Goal: Task Accomplishment & Management: Use online tool/utility

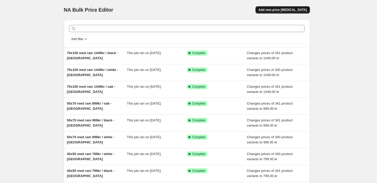
click at [282, 9] on span "Add new price [MEDICAL_DATA]" at bounding box center [283, 10] width 48 height 4
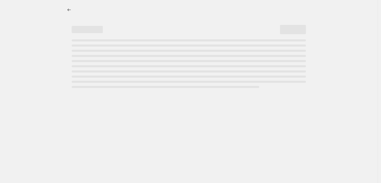
select select "percentage"
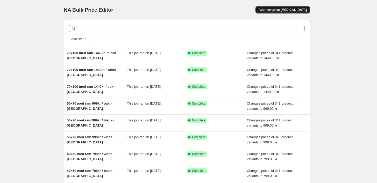
click at [288, 11] on span "Add new price [MEDICAL_DATA]" at bounding box center [283, 10] width 48 height 4
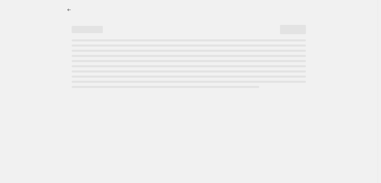
select select "percentage"
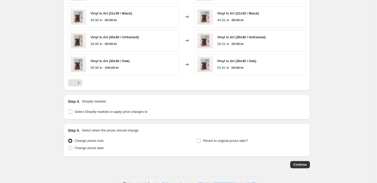
scroll to position [364, 0]
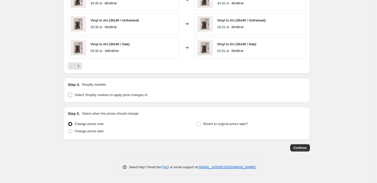
click at [72, 96] on input "Select Shopify markets to apply price changes to" at bounding box center [70, 95] width 4 height 4
checkbox input "true"
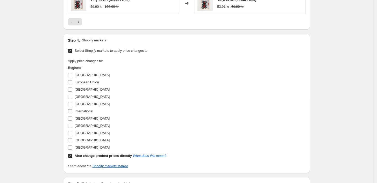
scroll to position [422, 0]
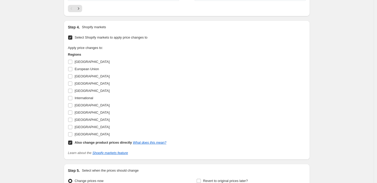
click at [72, 144] on input "Also change product prices directly What does this mean?" at bounding box center [70, 143] width 4 height 4
checkbox input "false"
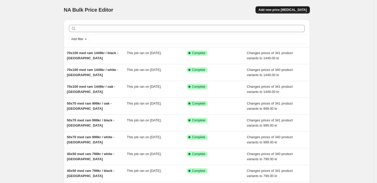
click at [289, 10] on span "Add new price [MEDICAL_DATA]" at bounding box center [283, 10] width 48 height 4
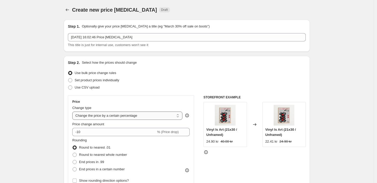
click at [105, 119] on select "Change the price to a certain amount Change the price by a certain amount Chang…" at bounding box center [127, 116] width 110 height 8
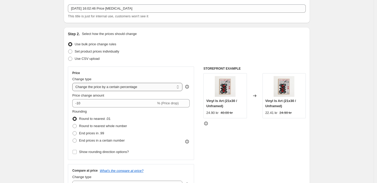
click at [143, 87] on select "Change the price to a certain amount Change the price by a certain amount Chang…" at bounding box center [127, 87] width 110 height 8
select select "to"
click at [74, 83] on select "Change the price to a certain amount Change the price by a certain amount Chang…" at bounding box center [127, 87] width 110 height 8
type input "80.00"
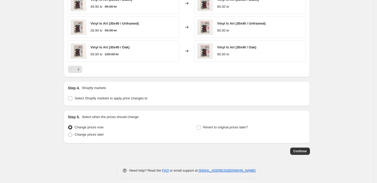
scroll to position [316, 0]
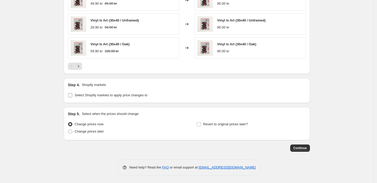
click at [72, 96] on input "Select Shopify markets to apply price changes to" at bounding box center [70, 95] width 4 height 4
checkbox input "true"
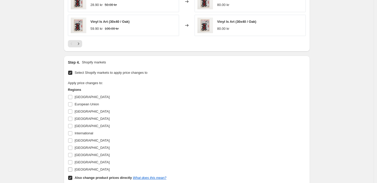
scroll to position [374, 0]
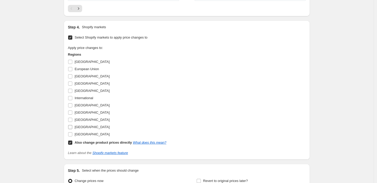
click at [72, 127] on input "[GEOGRAPHIC_DATA]" at bounding box center [70, 127] width 4 height 4
checkbox input "true"
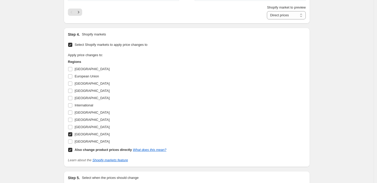
click at [72, 151] on input "Also change product prices directly What does this mean?" at bounding box center [70, 150] width 4 height 4
checkbox input "false"
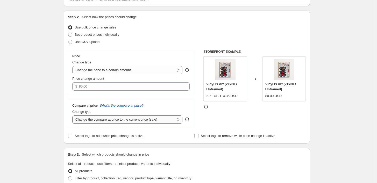
scroll to position [58, 0]
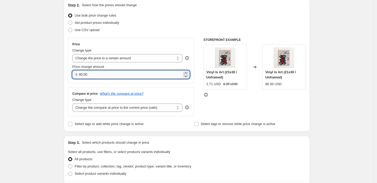
click at [93, 72] on input "80.00" at bounding box center [130, 75] width 103 height 8
drag, startPoint x: 102, startPoint y: 75, endPoint x: 62, endPoint y: 75, distance: 39.7
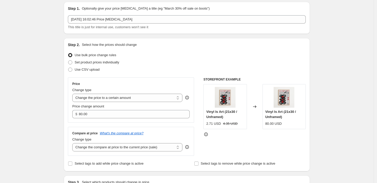
scroll to position [0, 0]
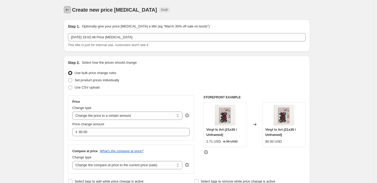
click at [70, 8] on icon "Price change jobs" at bounding box center [67, 9] width 5 height 5
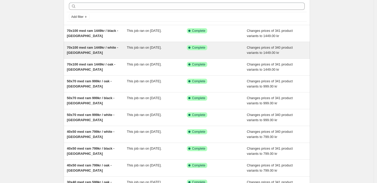
scroll to position [83, 0]
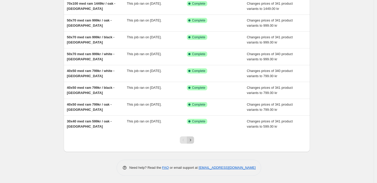
click at [193, 141] on icon "Next" at bounding box center [190, 140] width 5 height 5
click at [184, 139] on icon "Previous" at bounding box center [183, 140] width 5 height 5
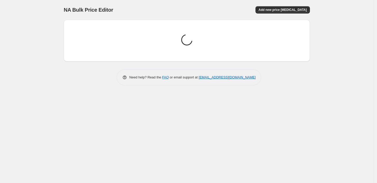
scroll to position [0, 0]
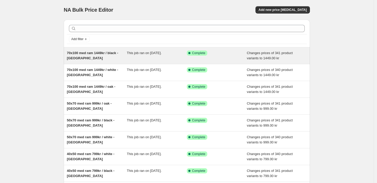
click at [226, 56] on div "Success Complete Complete" at bounding box center [213, 53] width 52 height 5
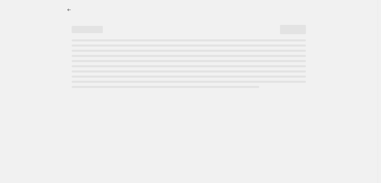
select select "title"
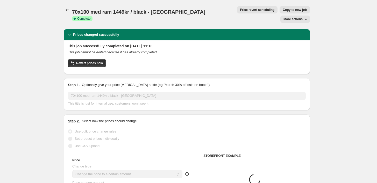
click at [308, 17] on icon "button" at bounding box center [305, 19] width 5 height 5
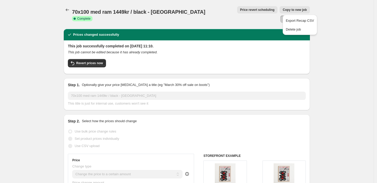
click at [283, 10] on span "Copy to new job" at bounding box center [295, 10] width 24 height 4
select select "title"
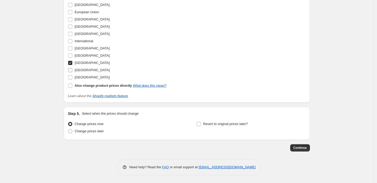
click at [74, 70] on label "[GEOGRAPHIC_DATA]" at bounding box center [89, 70] width 42 height 7
click at [72, 70] on input "[GEOGRAPHIC_DATA]" at bounding box center [70, 70] width 4 height 4
checkbox input "true"
click at [71, 61] on input "[GEOGRAPHIC_DATA]" at bounding box center [70, 63] width 4 height 4
checkbox input "false"
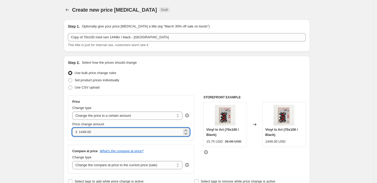
click at [106, 132] on input "1449.00" at bounding box center [130, 132] width 103 height 8
type input "149.00"
click at [182, 86] on div "Use CSV upload" at bounding box center [187, 87] width 238 height 7
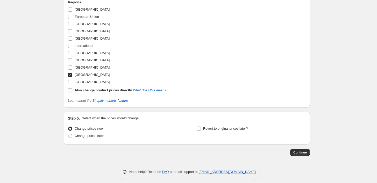
scroll to position [489, 0]
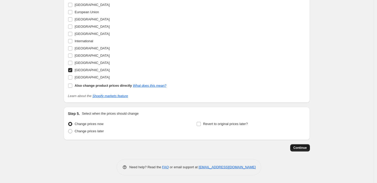
click at [305, 148] on span "Continue" at bounding box center [300, 148] width 13 height 4
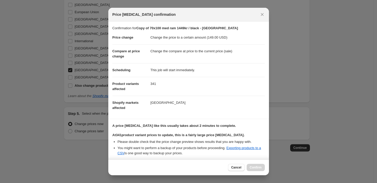
scroll to position [50, 0]
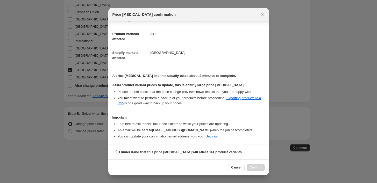
click at [115, 153] on input "I understand that this price [MEDICAL_DATA] will affect 341 product variants" at bounding box center [115, 152] width 4 height 4
checkbox input "true"
click at [258, 169] on span "Confirm" at bounding box center [256, 168] width 12 height 4
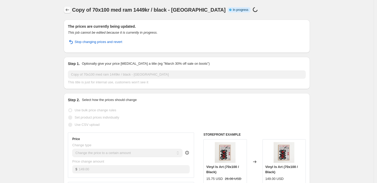
click at [68, 8] on icon "Price change jobs" at bounding box center [67, 9] width 5 height 5
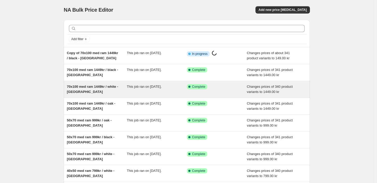
click at [138, 90] on div "This job ran on [DATE]." at bounding box center [157, 89] width 60 height 10
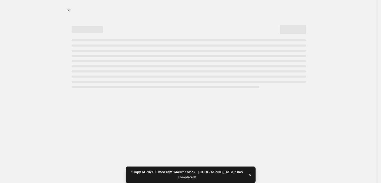
select select "title"
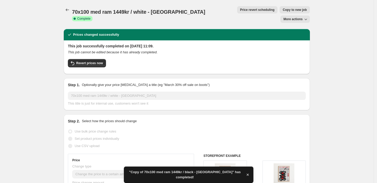
click at [283, 11] on span "Copy to new job" at bounding box center [295, 10] width 24 height 4
select select "title"
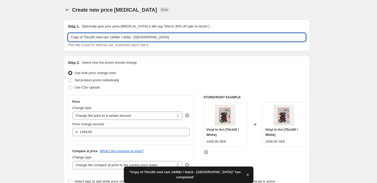
click at [84, 37] on input "Copy of 70x100 med ram 1449kr / white - [GEOGRAPHIC_DATA]" at bounding box center [187, 37] width 238 height 8
click at [85, 37] on input "Copy of 70x100 med ram 1449kr / white - [GEOGRAPHIC_DATA]" at bounding box center [187, 37] width 238 height 8
drag, startPoint x: 85, startPoint y: 36, endPoint x: 64, endPoint y: 40, distance: 21.8
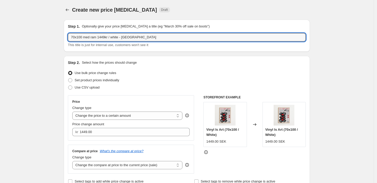
click at [104, 37] on input "70x100 med ram 1449kr / white - [GEOGRAPHIC_DATA]" at bounding box center [187, 37] width 238 height 8
click at [128, 37] on input "70x100 med ram 149usd / white - [GEOGRAPHIC_DATA]" at bounding box center [187, 37] width 238 height 8
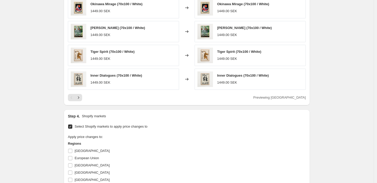
scroll to position [230, 0]
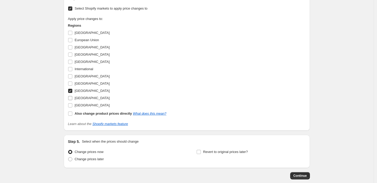
type input "70x100 med ram 149usd / white - [GEOGRAPHIC_DATA]"
click at [72, 98] on input "[GEOGRAPHIC_DATA]" at bounding box center [70, 98] width 4 height 4
checkbox input "true"
click at [72, 91] on input "[GEOGRAPHIC_DATA]" at bounding box center [70, 91] width 4 height 4
checkbox input "false"
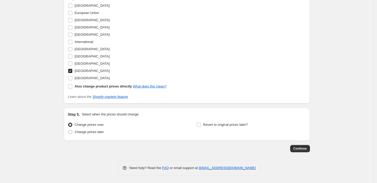
scroll to position [489, 0]
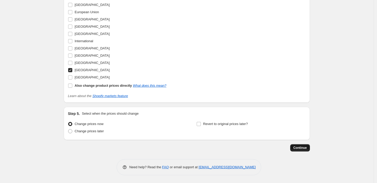
click at [303, 150] on span "Continue" at bounding box center [300, 148] width 13 height 4
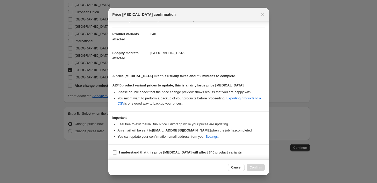
scroll to position [50, 0]
click at [114, 151] on input "I understand that this price [MEDICAL_DATA] will affect 340 product variants" at bounding box center [115, 152] width 4 height 4
checkbox input "true"
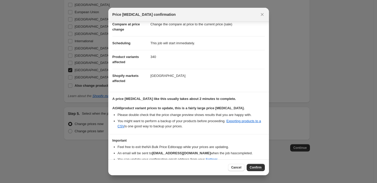
scroll to position [0, 0]
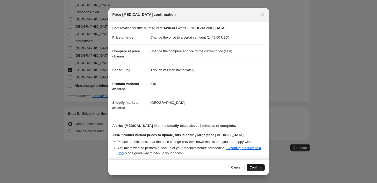
click at [258, 167] on span "Confirm" at bounding box center [256, 168] width 12 height 4
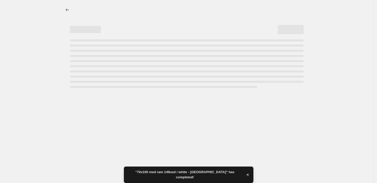
select select "title"
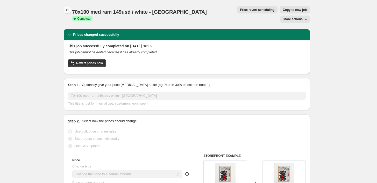
click at [67, 11] on icon "Price change jobs" at bounding box center [67, 9] width 5 height 5
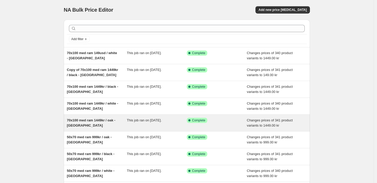
click at [111, 122] on span "70x100 med ram 1449kr / oak - [GEOGRAPHIC_DATA]" at bounding box center [91, 123] width 49 height 9
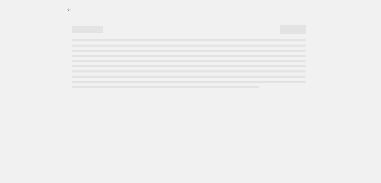
select select "title"
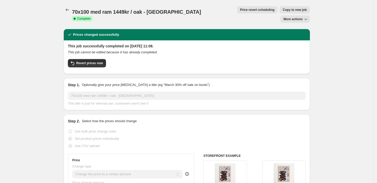
click at [280, 12] on button "Copy to new job" at bounding box center [295, 9] width 30 height 7
select select "title"
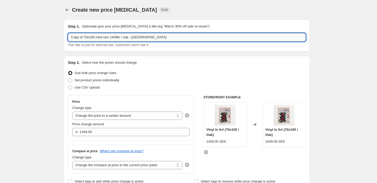
click at [116, 37] on input "Copy of 70x100 med ram 1449kr / oak - [GEOGRAPHIC_DATA]" at bounding box center [187, 37] width 238 height 8
click at [118, 37] on input "Copy of 70x100 med ram 149kr / oak - [GEOGRAPHIC_DATA]" at bounding box center [187, 37] width 238 height 8
click at [141, 38] on input "Copy of 70x100 med ram 149 usd / oak - [GEOGRAPHIC_DATA]" at bounding box center [187, 37] width 238 height 8
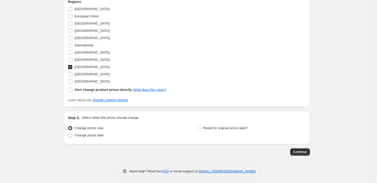
scroll to position [489, 0]
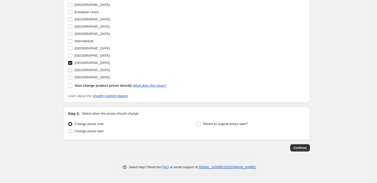
type input "Copy of 70x100 med ram 149 usd / oak - [GEOGRAPHIC_DATA]"
click at [72, 71] on input "[GEOGRAPHIC_DATA]" at bounding box center [70, 70] width 4 height 4
checkbox input "true"
click at [71, 60] on label "[GEOGRAPHIC_DATA]" at bounding box center [89, 63] width 42 height 7
click at [71, 61] on input "[GEOGRAPHIC_DATA]" at bounding box center [70, 63] width 4 height 4
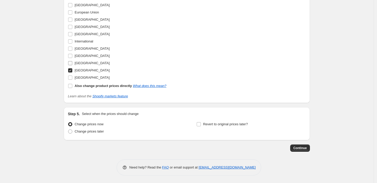
checkbox input "false"
click at [301, 147] on span "Continue" at bounding box center [300, 148] width 13 height 4
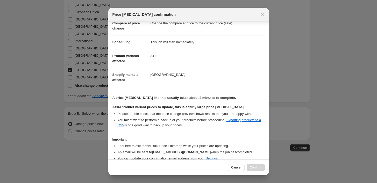
scroll to position [50, 0]
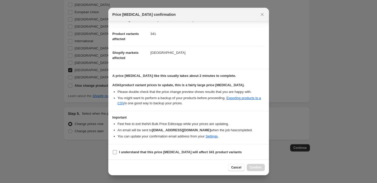
click at [116, 152] on input "I understand that this price [MEDICAL_DATA] will affect 341 product variants" at bounding box center [115, 152] width 4 height 4
checkbox input "true"
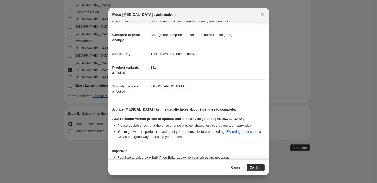
scroll to position [0, 0]
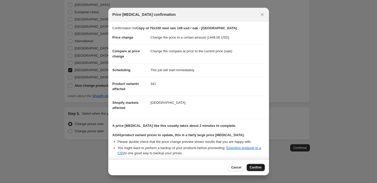
click at [258, 168] on span "Confirm" at bounding box center [256, 168] width 12 height 4
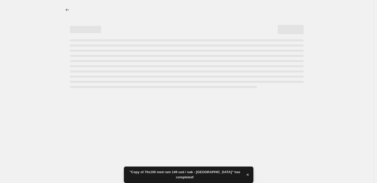
select select "title"
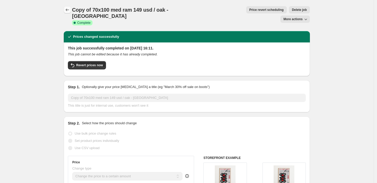
click at [70, 9] on icon "Price change jobs" at bounding box center [67, 9] width 5 height 5
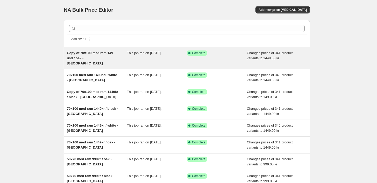
click at [170, 60] on div "This job ran on [DATE]." at bounding box center [157, 59] width 60 height 16
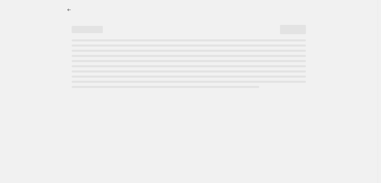
select select "title"
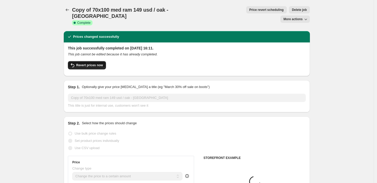
click at [93, 63] on span "Revert prices now" at bounding box center [89, 65] width 27 height 4
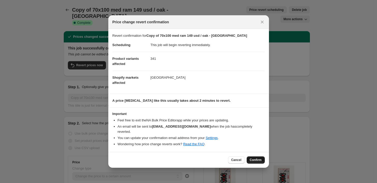
click at [259, 158] on span "Confirm" at bounding box center [256, 160] width 12 height 4
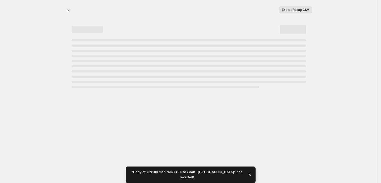
select select "title"
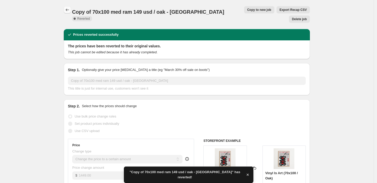
click at [70, 11] on icon "Price change jobs" at bounding box center [67, 9] width 5 height 5
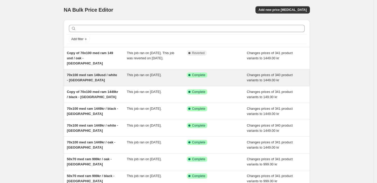
click at [173, 79] on div "This job ran on [DATE]." at bounding box center [157, 78] width 60 height 10
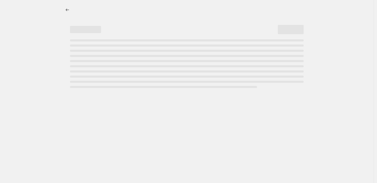
select select "title"
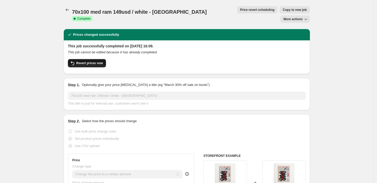
click at [94, 61] on span "Revert prices now" at bounding box center [89, 63] width 27 height 4
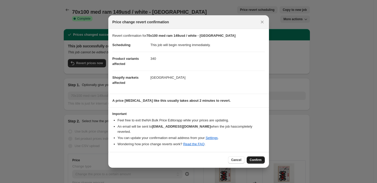
click at [259, 158] on span "Confirm" at bounding box center [256, 160] width 12 height 4
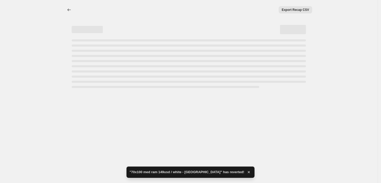
select select "title"
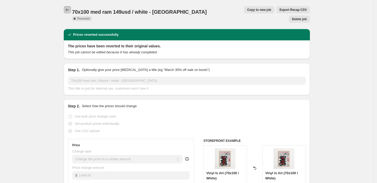
click at [70, 9] on icon "Price change jobs" at bounding box center [67, 9] width 5 height 5
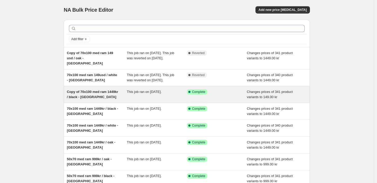
click at [169, 100] on div "This job ran on [DATE]." at bounding box center [157, 94] width 60 height 10
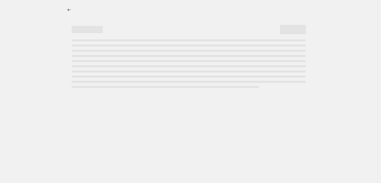
select select "title"
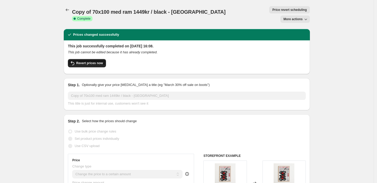
click at [88, 61] on span "Revert prices now" at bounding box center [89, 63] width 27 height 4
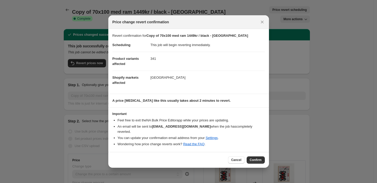
click at [258, 160] on button "Confirm" at bounding box center [256, 160] width 18 height 7
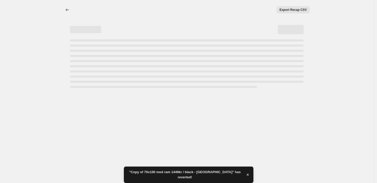
select select "title"
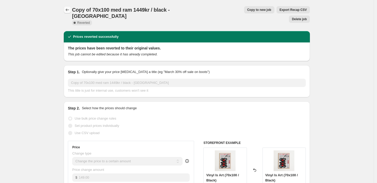
click at [68, 9] on icon "Price change jobs" at bounding box center [67, 9] width 5 height 5
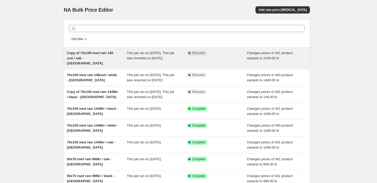
click at [159, 57] on span "This job ran on [DATE]. This job was reverted on [DATE]." at bounding box center [150, 55] width 47 height 9
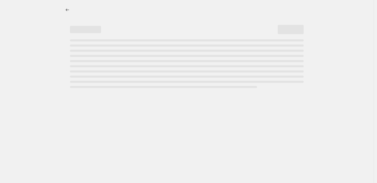
select select "title"
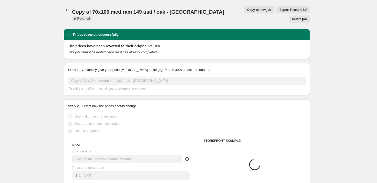
click at [298, 17] on span "Delete job" at bounding box center [299, 19] width 15 height 4
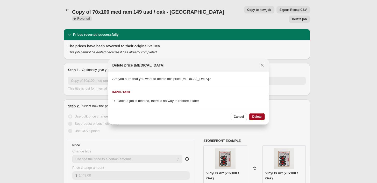
click at [259, 119] on span "Delete" at bounding box center [256, 117] width 9 height 4
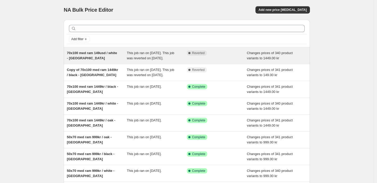
click at [218, 61] on div "Complete Reverted" at bounding box center [217, 56] width 60 height 10
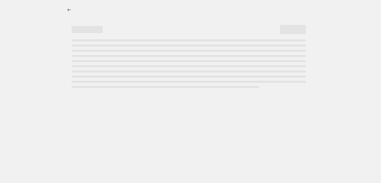
select select "title"
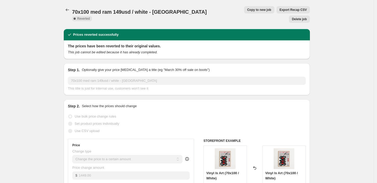
click at [302, 17] on span "Delete job" at bounding box center [299, 19] width 15 height 4
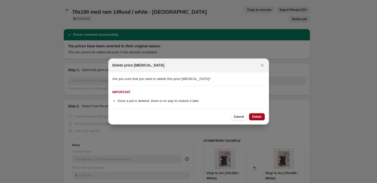
click at [261, 119] on span "Delete" at bounding box center [256, 117] width 9 height 4
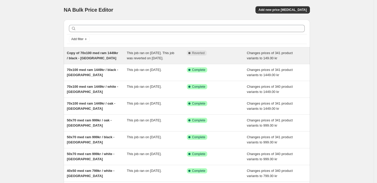
click at [222, 61] on div "Complete Reverted" at bounding box center [217, 56] width 60 height 10
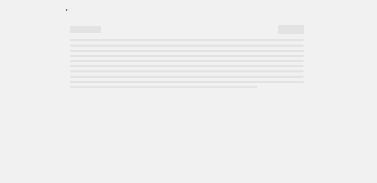
select select "title"
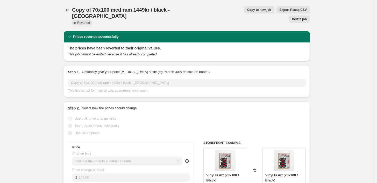
click at [303, 17] on span "Delete job" at bounding box center [299, 19] width 15 height 4
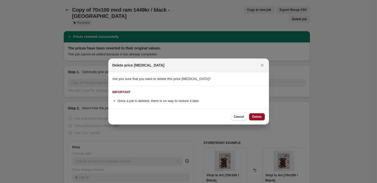
click at [261, 119] on button "Delete" at bounding box center [257, 116] width 16 height 7
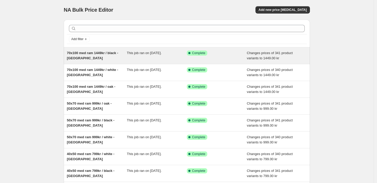
click at [160, 60] on div "This job ran on [DATE]." at bounding box center [157, 56] width 60 height 10
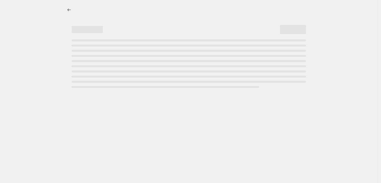
select select "title"
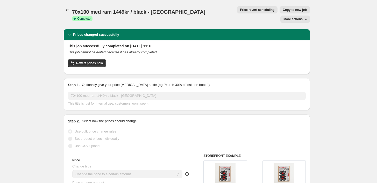
click at [283, 10] on span "Copy to new job" at bounding box center [295, 10] width 24 height 4
select select "title"
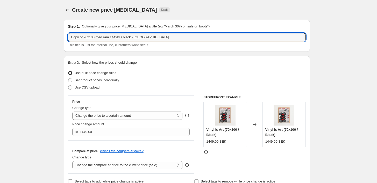
drag, startPoint x: 87, startPoint y: 36, endPoint x: 43, endPoint y: 38, distance: 43.9
click at [102, 36] on input "70x100 med ram 1449kr / black - [GEOGRAPHIC_DATA]" at bounding box center [187, 37] width 238 height 8
click at [105, 36] on input "70x100 med ram 1449kr / black - [GEOGRAPHIC_DATA]" at bounding box center [187, 37] width 238 height 8
click at [127, 36] on input "70x100 med ram 149usd / black - [GEOGRAPHIC_DATA]" at bounding box center [187, 37] width 238 height 8
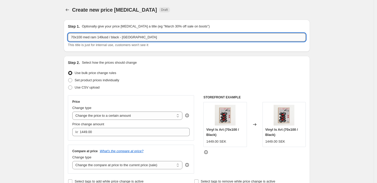
click at [127, 36] on input "70x100 med ram 149usd / black - [GEOGRAPHIC_DATA]" at bounding box center [187, 37] width 238 height 8
type input "70x100 med ram 149usd / black - [GEOGRAPHIC_DATA]"
click at [183, 67] on div "Step 2. Select how the prices should change Use bulk price change rules Set pro…" at bounding box center [187, 122] width 238 height 125
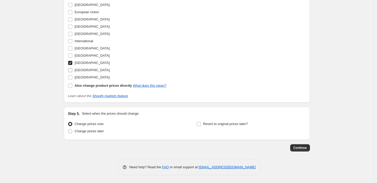
click at [72, 71] on input "[GEOGRAPHIC_DATA]" at bounding box center [70, 70] width 4 height 4
checkbox input "true"
click at [72, 63] on input "[GEOGRAPHIC_DATA]" at bounding box center [70, 63] width 4 height 4
checkbox input "false"
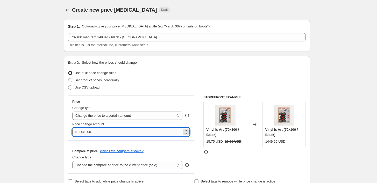
click at [86, 132] on input "1449.00" at bounding box center [130, 132] width 103 height 8
type input "149.00"
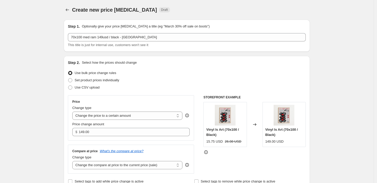
click at [165, 140] on div "Price Change type Change the price to a certain amount Change the price by a ce…" at bounding box center [131, 117] width 126 height 45
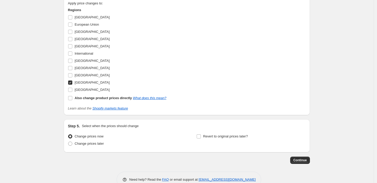
scroll to position [489, 0]
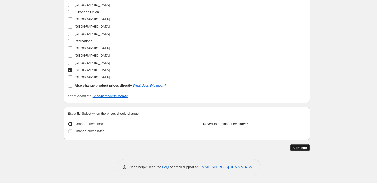
click at [303, 151] on button "Continue" at bounding box center [301, 147] width 20 height 7
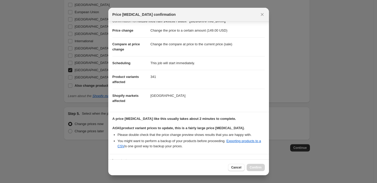
scroll to position [50, 0]
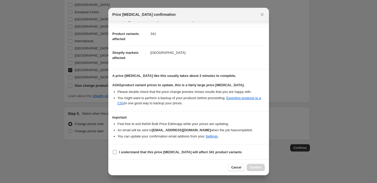
click at [116, 153] on input "I understand that this price [MEDICAL_DATA] will affect 341 product variants" at bounding box center [115, 152] width 4 height 4
checkbox input "true"
click at [255, 169] on span "Confirm" at bounding box center [256, 168] width 12 height 4
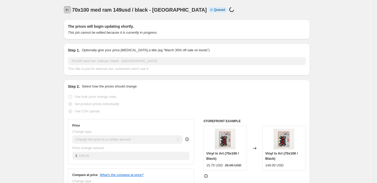
click at [70, 9] on icon "Price change jobs" at bounding box center [67, 9] width 5 height 5
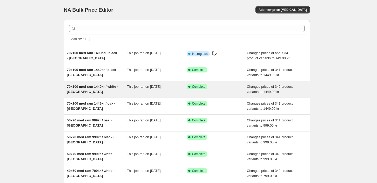
click at [120, 90] on div "70x100 med ram 1449kr / white - [GEOGRAPHIC_DATA]" at bounding box center [97, 89] width 60 height 10
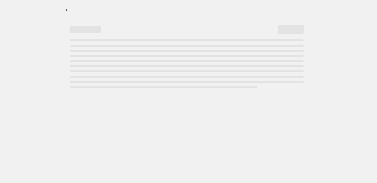
select select "title"
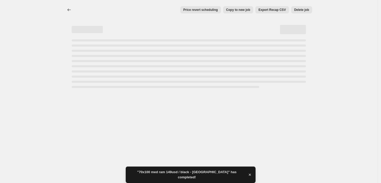
select select "title"
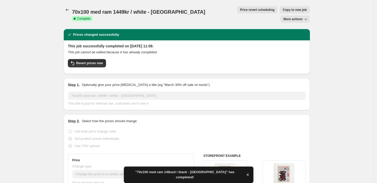
click at [283, 11] on span "Copy to new job" at bounding box center [295, 10] width 24 height 4
select select "title"
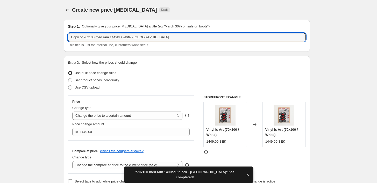
drag, startPoint x: 86, startPoint y: 36, endPoint x: 39, endPoint y: 36, distance: 46.2
click at [107, 37] on input "70x100 med ram 1449kr / white - [GEOGRAPHIC_DATA]" at bounding box center [187, 37] width 238 height 8
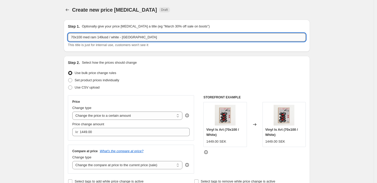
click at [130, 40] on input "70x100 med ram 149usd / white - [GEOGRAPHIC_DATA]" at bounding box center [187, 37] width 238 height 8
click at [130, 38] on input "70x100 med ram 149usd / white - [GEOGRAPHIC_DATA]" at bounding box center [187, 37] width 238 height 8
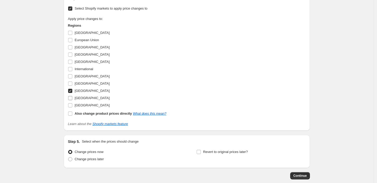
type input "70x100 med ram 149usd / white - [GEOGRAPHIC_DATA]"
click at [72, 97] on input "[GEOGRAPHIC_DATA]" at bounding box center [70, 98] width 4 height 4
checkbox input "true"
click at [71, 92] on input "[GEOGRAPHIC_DATA]" at bounding box center [70, 91] width 4 height 4
checkbox input "false"
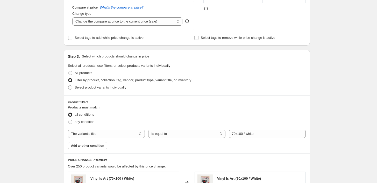
scroll to position [58, 0]
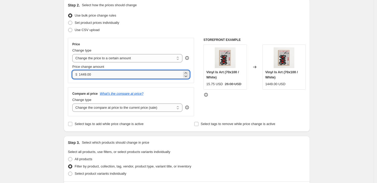
click at [86, 73] on input "1449.00" at bounding box center [130, 75] width 103 height 8
type input "149.00"
click at [185, 83] on div "Price Change type Change the price to a certain amount Change the price by a ce…" at bounding box center [131, 77] width 126 height 79
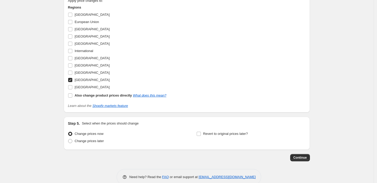
scroll to position [489, 0]
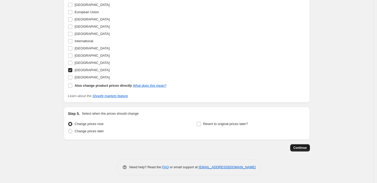
click at [303, 148] on span "Continue" at bounding box center [300, 148] width 13 height 4
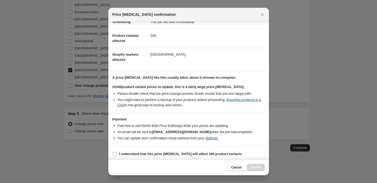
scroll to position [50, 0]
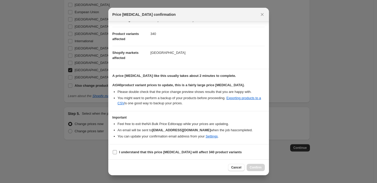
click at [116, 151] on input "I understand that this price [MEDICAL_DATA] will affect 340 product variants" at bounding box center [115, 152] width 4 height 4
checkbox input "true"
click at [258, 168] on span "Confirm" at bounding box center [256, 168] width 12 height 4
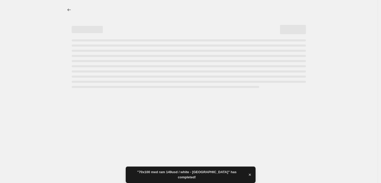
select select "title"
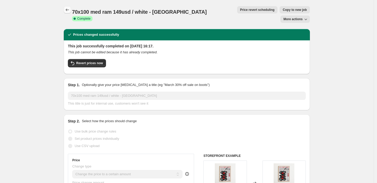
click at [69, 10] on icon "Price change jobs" at bounding box center [67, 9] width 5 height 5
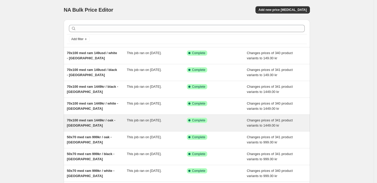
click at [120, 122] on div "70x100 med ram 1449kr / oak - [GEOGRAPHIC_DATA]" at bounding box center [97, 123] width 60 height 10
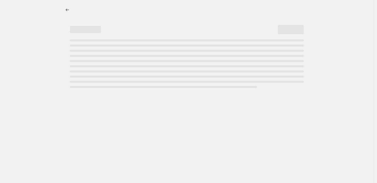
select select "title"
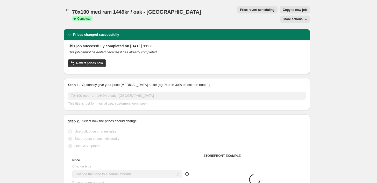
click at [283, 11] on span "Copy to new job" at bounding box center [295, 10] width 24 height 4
select select "title"
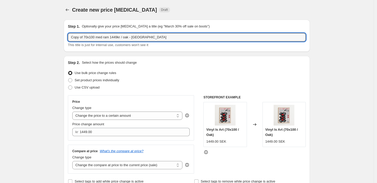
drag, startPoint x: 86, startPoint y: 37, endPoint x: 39, endPoint y: 39, distance: 46.5
click at [103, 38] on input "70x100 med ram 1449kr / oak - [GEOGRAPHIC_DATA]" at bounding box center [187, 37] width 238 height 8
click at [105, 36] on input "70x100 med ram 149kr / oak - [GEOGRAPHIC_DATA]" at bounding box center [187, 37] width 238 height 8
click at [127, 36] on input "70x100 med ram 149usd / oak - [GEOGRAPHIC_DATA]" at bounding box center [187, 37] width 238 height 8
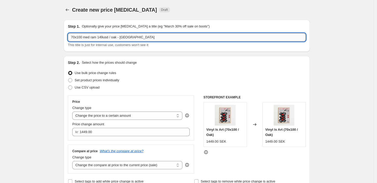
click at [127, 36] on input "70x100 med ram 149usd / oak - [GEOGRAPHIC_DATA]" at bounding box center [187, 37] width 238 height 8
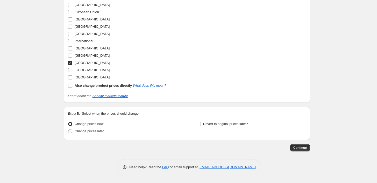
type input "70x100 med ram 149usd / oak - [GEOGRAPHIC_DATA]"
click at [72, 71] on input "[GEOGRAPHIC_DATA]" at bounding box center [70, 70] width 4 height 4
checkbox input "true"
click at [72, 63] on input "[GEOGRAPHIC_DATA]" at bounding box center [70, 63] width 4 height 4
checkbox input "false"
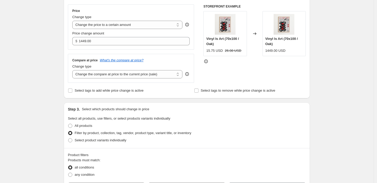
scroll to position [57, 0]
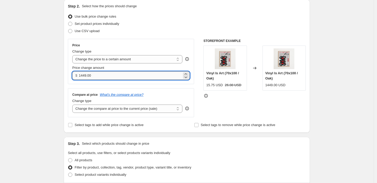
click at [85, 75] on input "1449.00" at bounding box center [130, 76] width 103 height 8
type input "149.00"
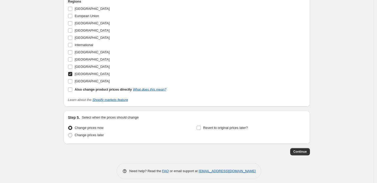
scroll to position [489, 0]
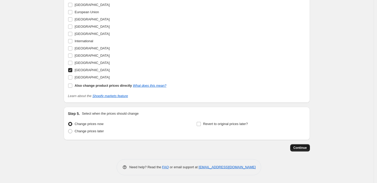
click at [303, 149] on span "Continue" at bounding box center [300, 148] width 13 height 4
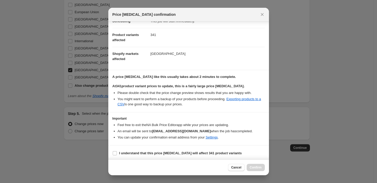
scroll to position [50, 0]
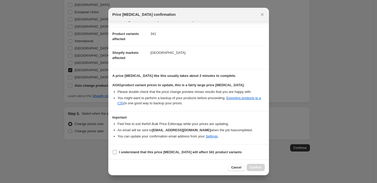
click at [114, 149] on label "I understand that this price [MEDICAL_DATA] will affect 341 product variants" at bounding box center [177, 152] width 129 height 7
click at [114, 150] on input "I understand that this price [MEDICAL_DATA] will affect 341 product variants" at bounding box center [115, 152] width 4 height 4
checkbox input "true"
click at [256, 169] on span "Confirm" at bounding box center [256, 168] width 12 height 4
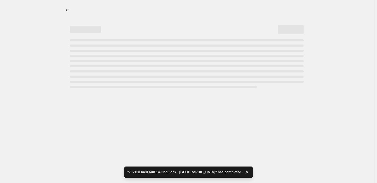
select select "title"
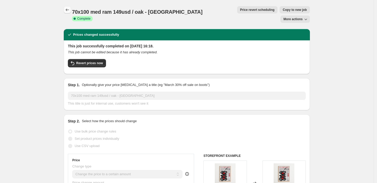
click at [69, 11] on icon "Price change jobs" at bounding box center [67, 9] width 5 height 5
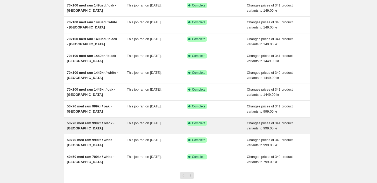
scroll to position [83, 0]
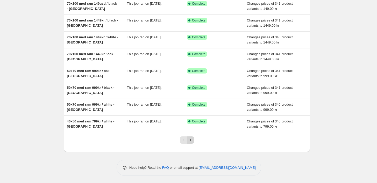
click at [192, 142] on icon "Next" at bounding box center [190, 140] width 5 height 5
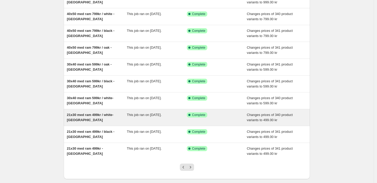
scroll to position [58, 0]
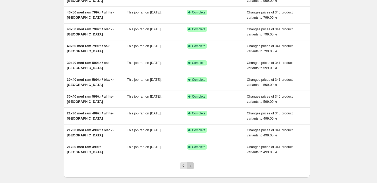
click at [191, 167] on icon "Next" at bounding box center [190, 165] width 5 height 5
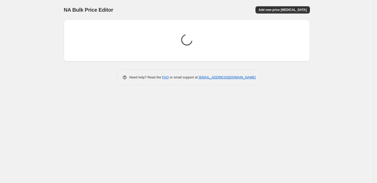
scroll to position [0, 0]
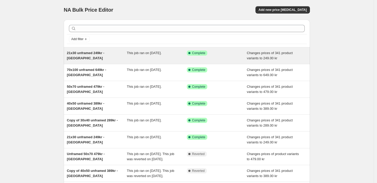
click at [123, 57] on div "21x30 unframed 249kr - [GEOGRAPHIC_DATA]" at bounding box center [97, 56] width 60 height 10
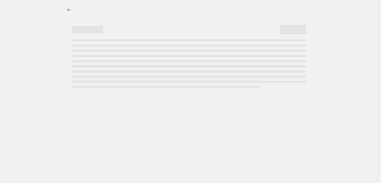
select select "title"
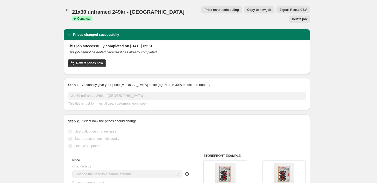
click at [247, 10] on span "Copy to new job" at bounding box center [259, 10] width 24 height 4
select select "title"
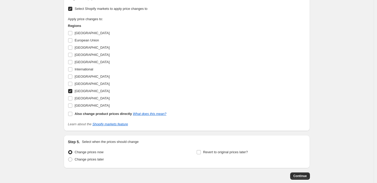
scroll to position [461, 0]
click at [74, 115] on label "Also change product prices directly What does this mean?" at bounding box center [117, 113] width 99 height 7
click at [72, 115] on input "Also change product prices directly What does this mean?" at bounding box center [70, 114] width 4 height 4
checkbox input "true"
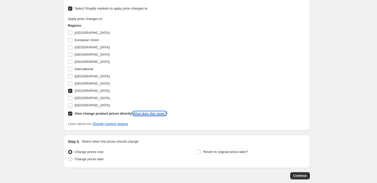
click at [146, 114] on link "What does this mean?" at bounding box center [149, 114] width 33 height 4
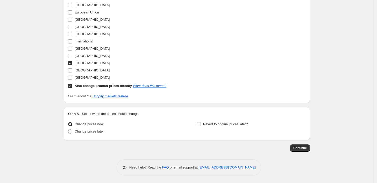
drag, startPoint x: 303, startPoint y: 147, endPoint x: 227, endPoint y: 148, distance: 75.7
click at [229, 147] on div "Continue" at bounding box center [187, 148] width 246 height 7
click at [303, 148] on span "Continue" at bounding box center [300, 148] width 13 height 4
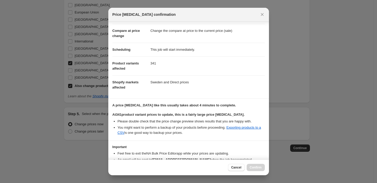
scroll to position [50, 0]
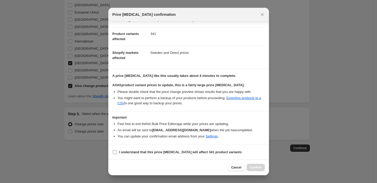
click at [116, 154] on input "I understand that this price [MEDICAL_DATA] will affect 341 product variants" at bounding box center [115, 152] width 4 height 4
checkbox input "true"
click at [254, 168] on span "Confirm" at bounding box center [256, 168] width 12 height 4
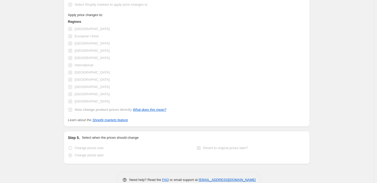
scroll to position [509, 0]
drag, startPoint x: 153, startPoint y: 44, endPoint x: 267, endPoint y: 58, distance: 114.5
click at [267, 58] on div "Apply price changes to: Regions [GEOGRAPHIC_DATA] [GEOGRAPHIC_DATA] [GEOGRAPHIC…" at bounding box center [187, 62] width 238 height 101
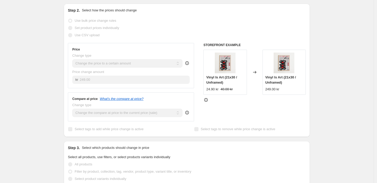
scroll to position [0, 0]
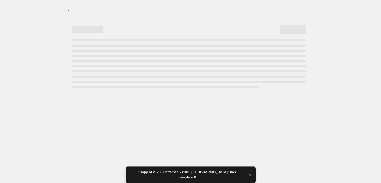
select select "title"
